Goal: Transaction & Acquisition: Obtain resource

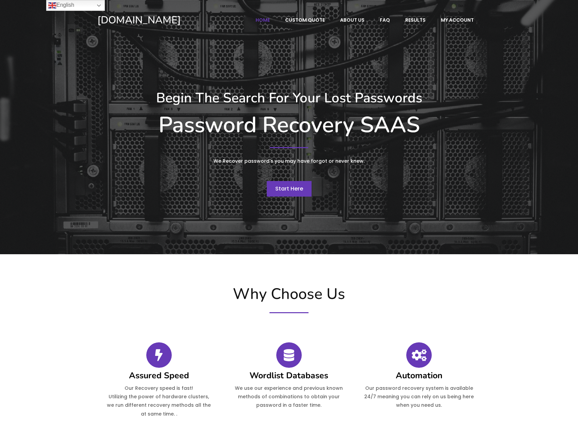
click at [295, 192] on span "Start Here" at bounding box center [289, 189] width 28 height 8
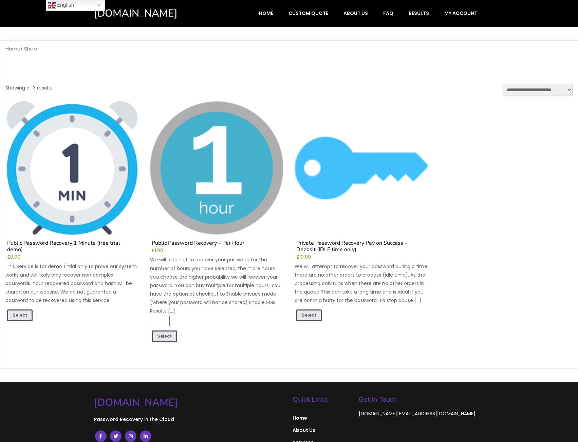
click at [72, 200] on img at bounding box center [71, 167] width 133 height 133
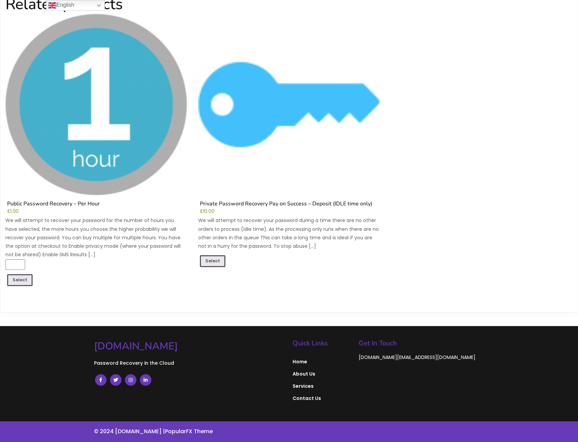
scroll to position [215, 0]
